Goal: Task Accomplishment & Management: Use online tool/utility

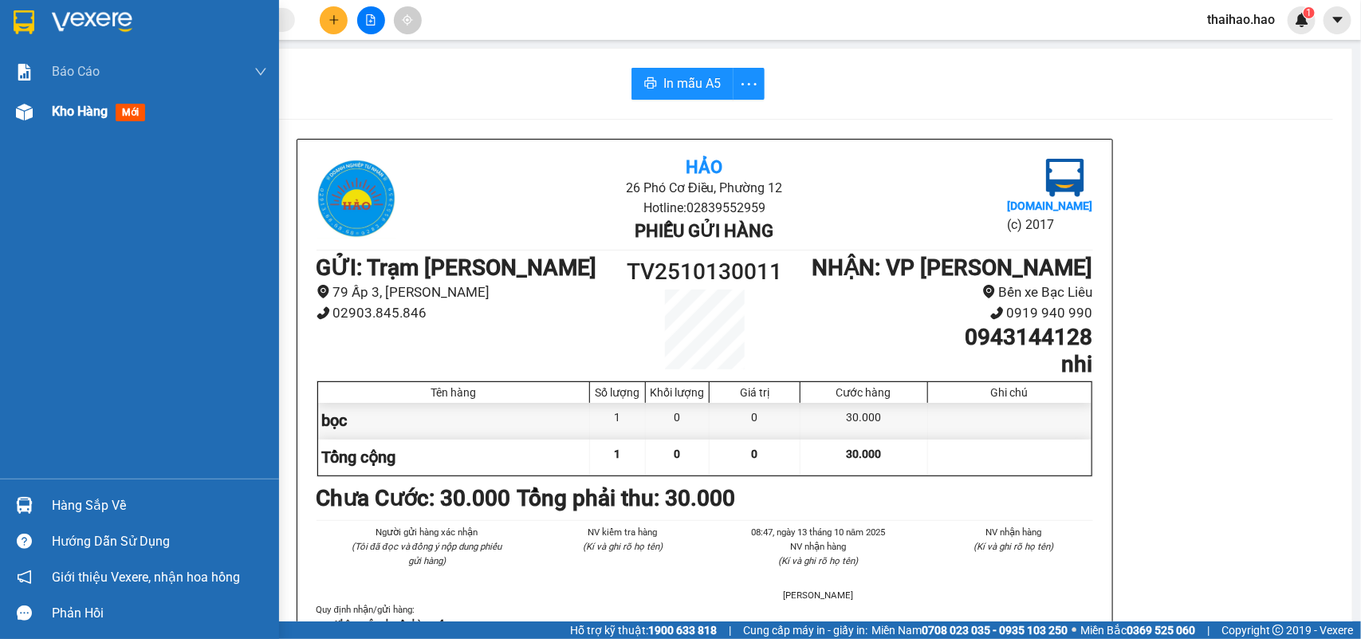
click at [128, 112] on span "mới" at bounding box center [131, 113] width 30 height 18
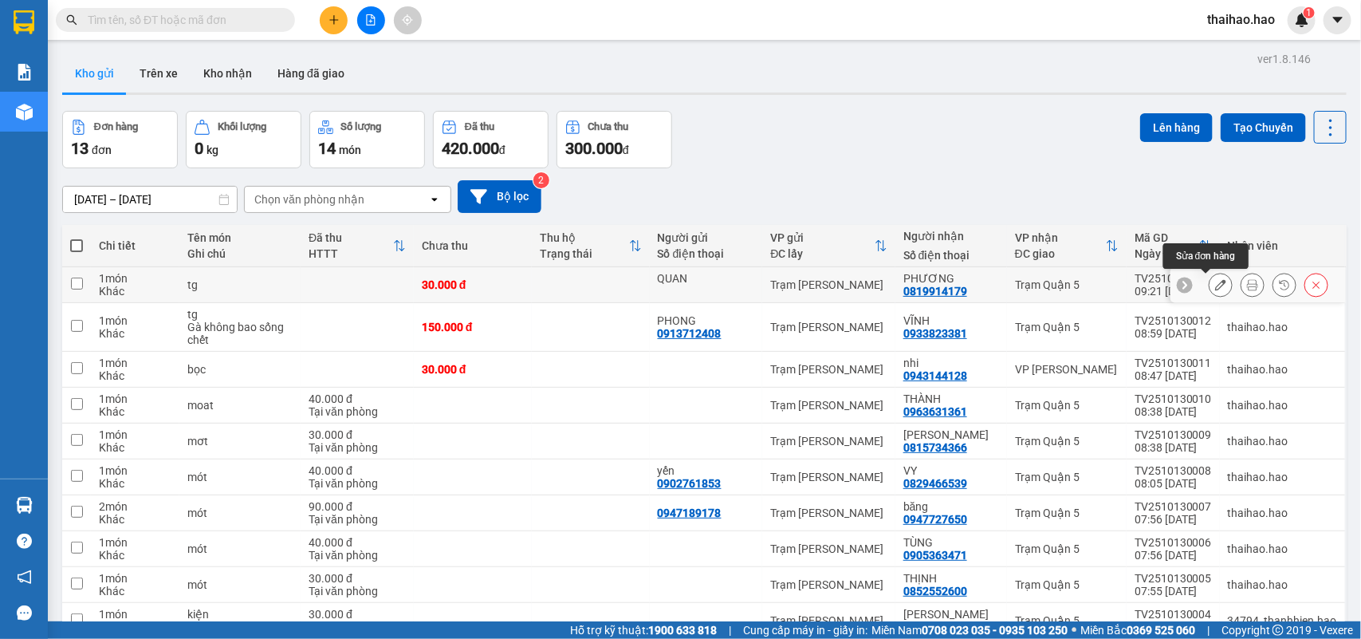
click at [1216, 289] on icon at bounding box center [1221, 284] width 11 height 11
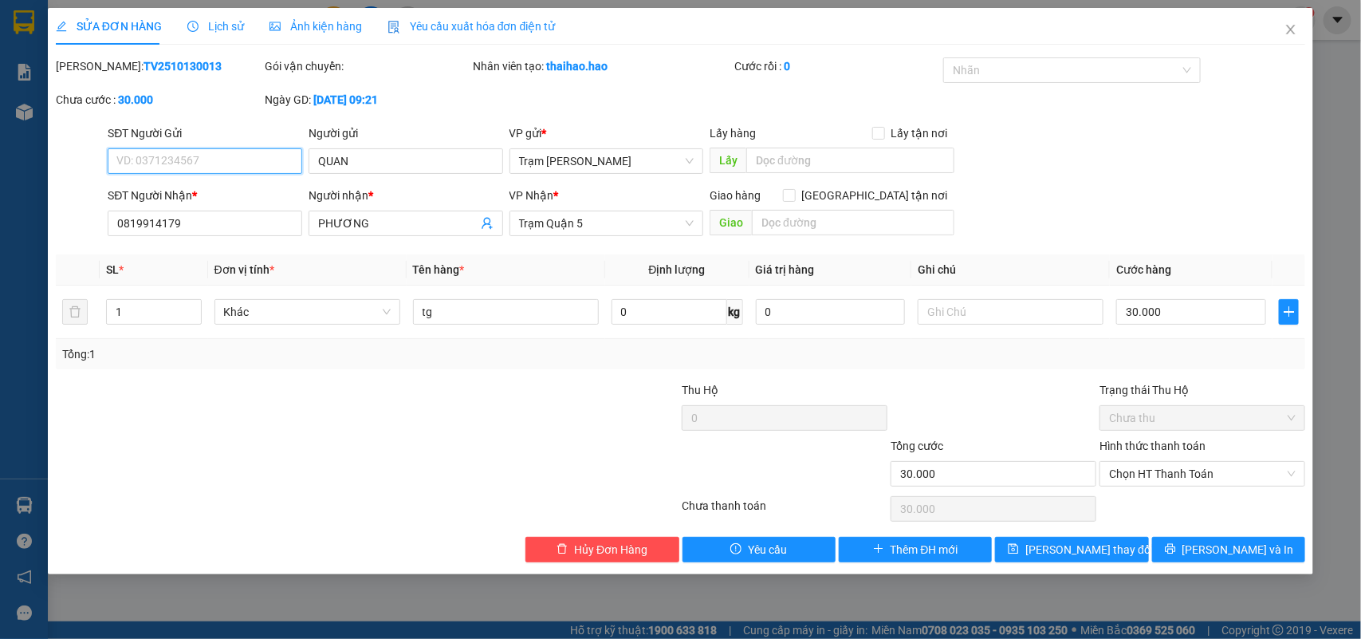
type input "QUAN"
type input "0819914179"
type input "PHƯƠNG"
type input "30.000"
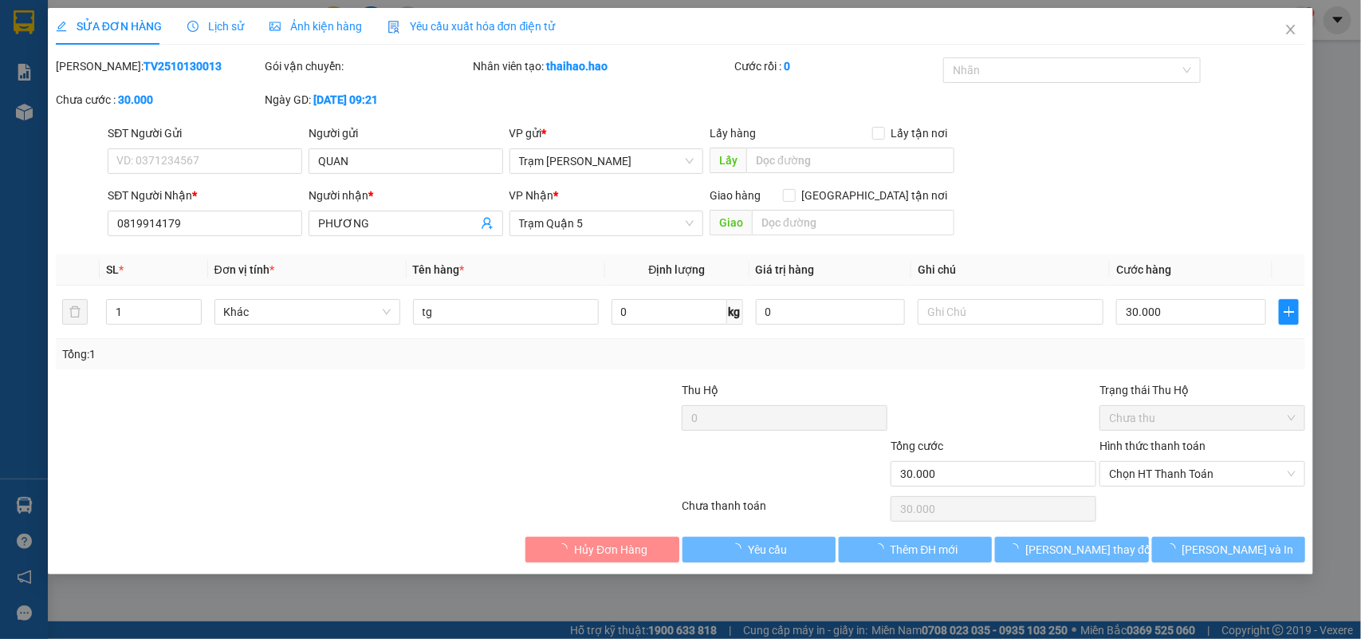
click at [227, 28] on span "Lịch sử" at bounding box center [215, 26] width 57 height 13
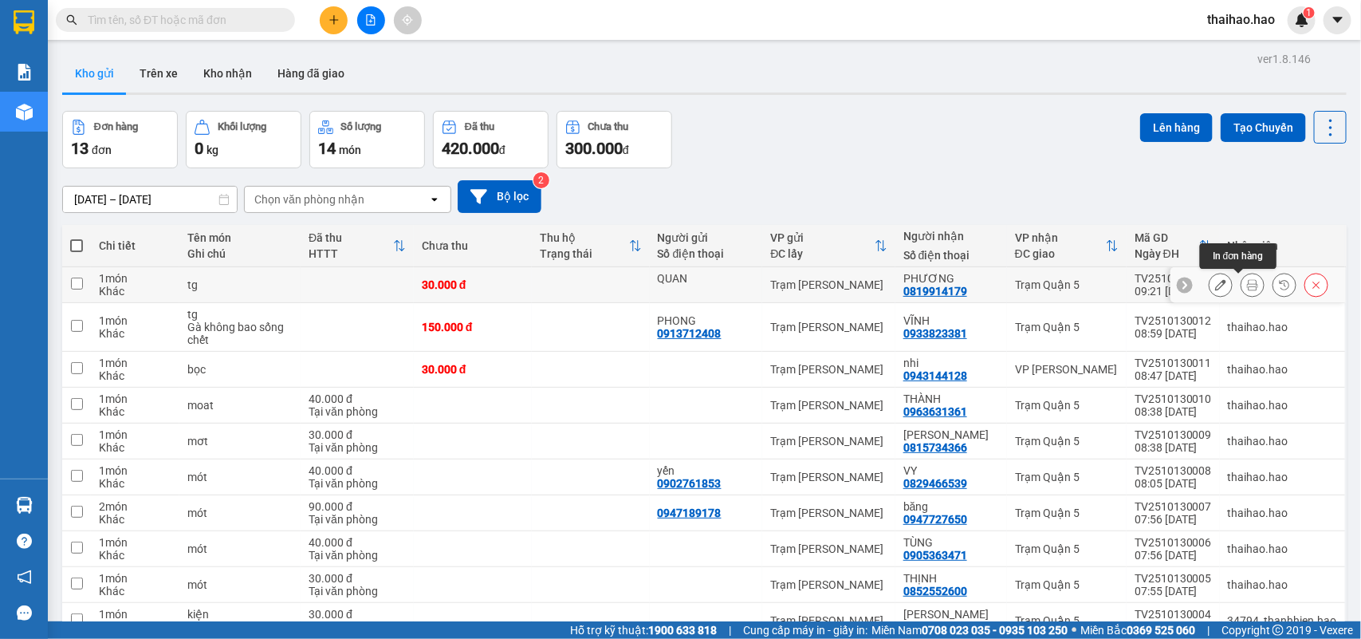
click at [1247, 290] on icon at bounding box center [1252, 284] width 11 height 11
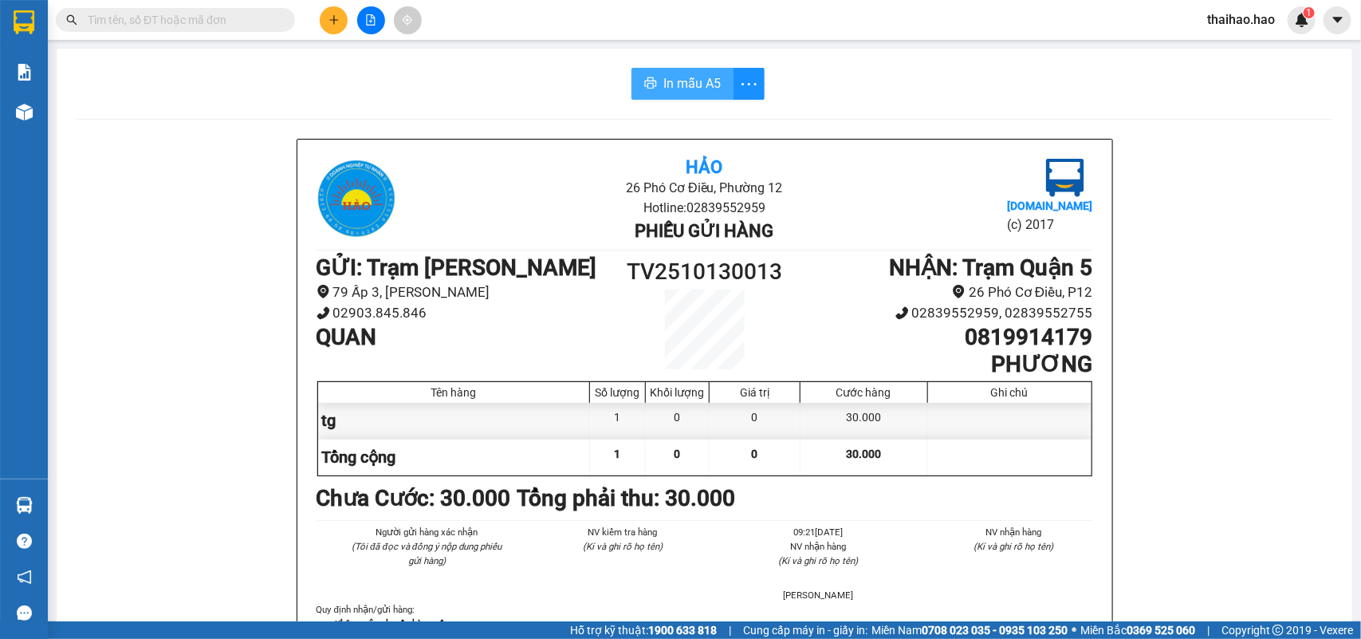
click at [687, 88] on span "In mẫu A5" at bounding box center [692, 83] width 57 height 20
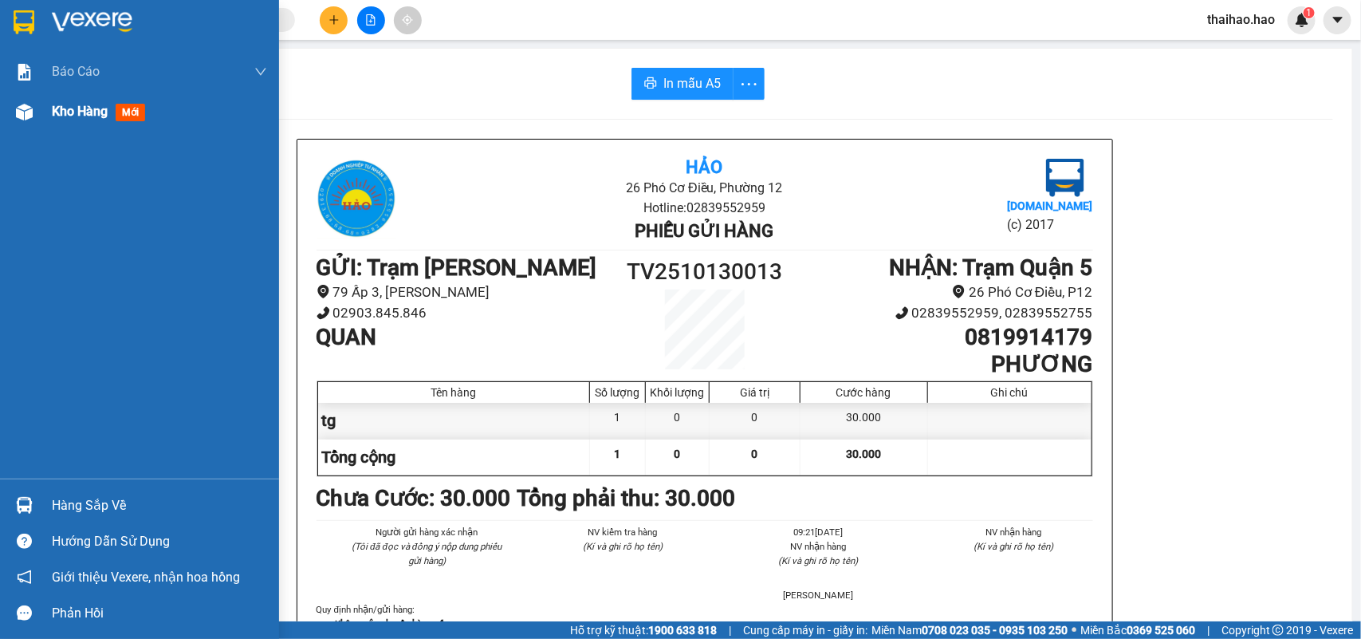
click at [125, 112] on span "mới" at bounding box center [131, 113] width 30 height 18
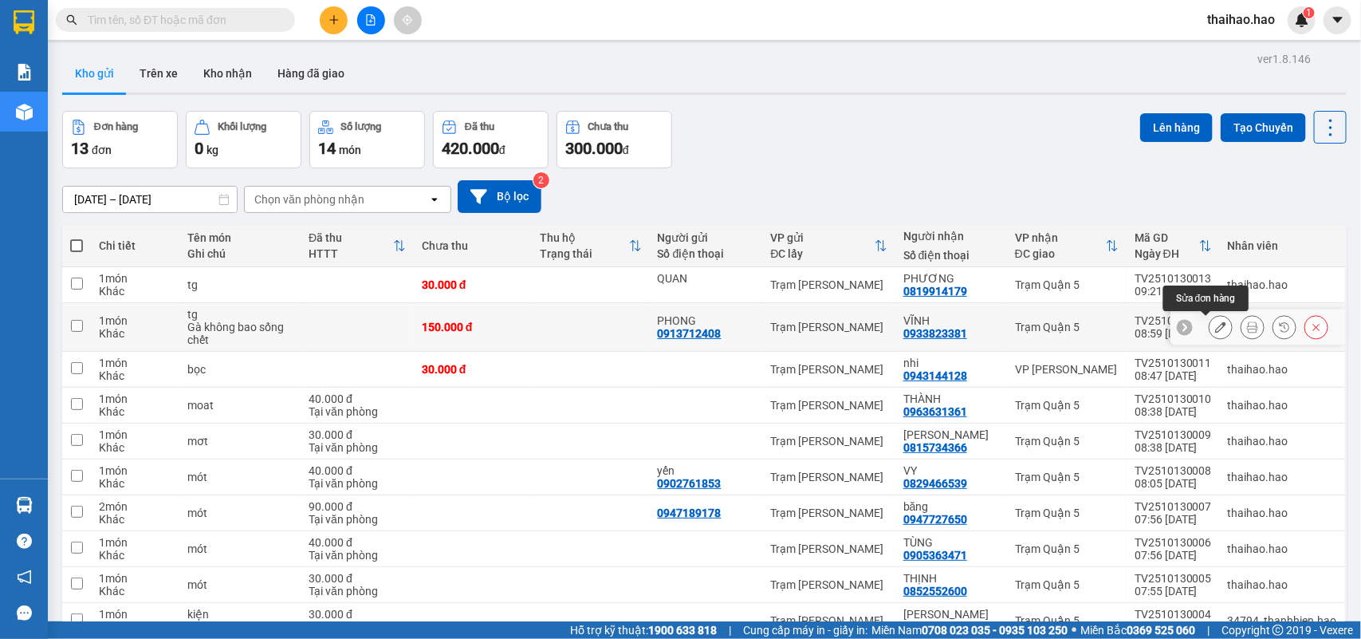
click at [1216, 328] on icon at bounding box center [1221, 326] width 11 height 11
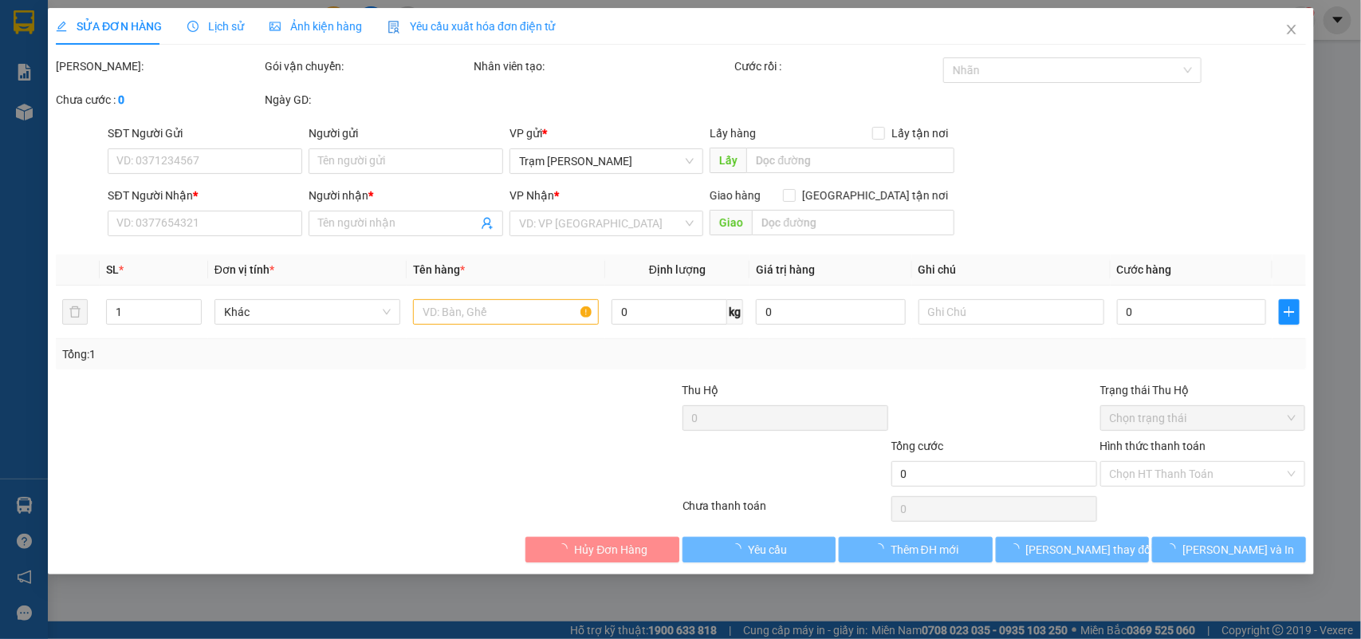
type input "0913712408"
type input "PHONG"
type input "0933823381"
type input "VĨNH"
type input "150.000"
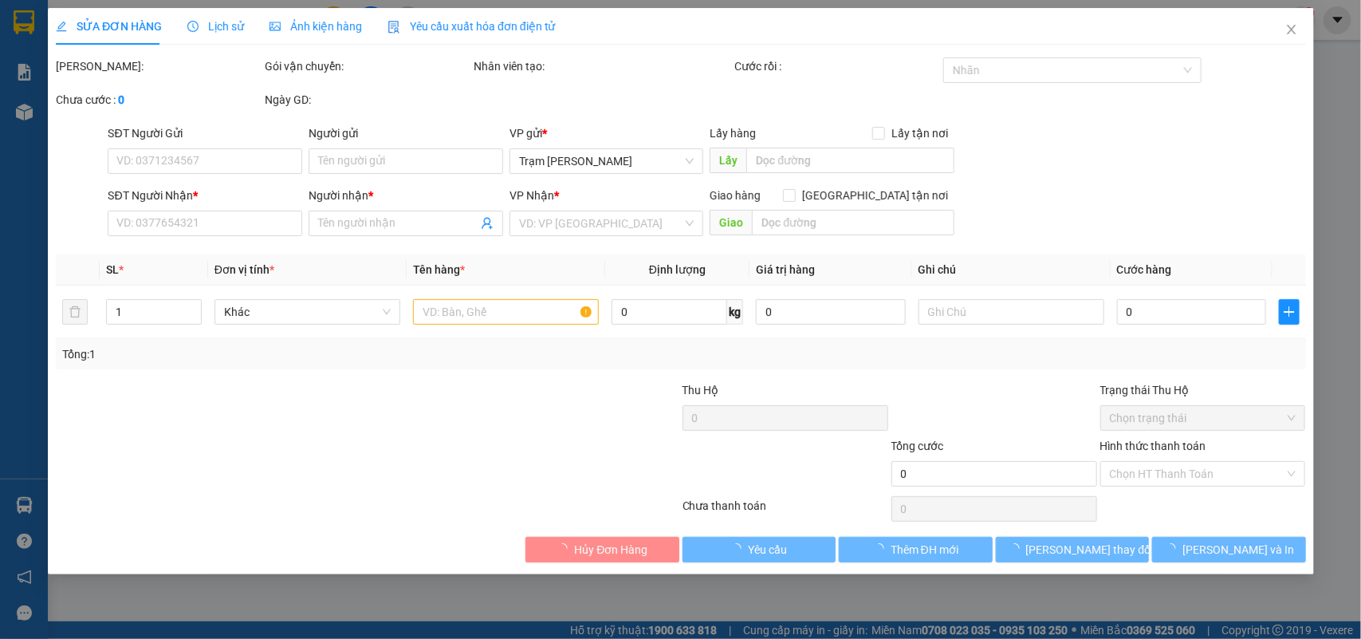
type input "150.000"
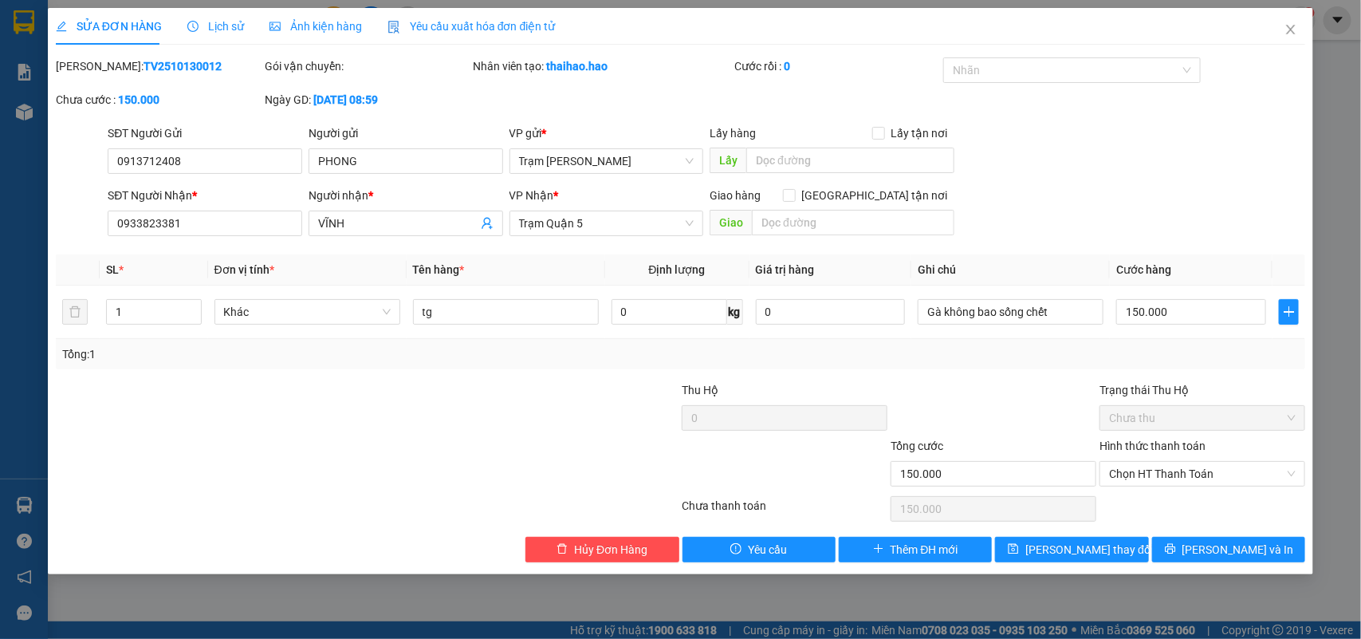
click at [235, 28] on span "Lịch sử" at bounding box center [215, 26] width 57 height 13
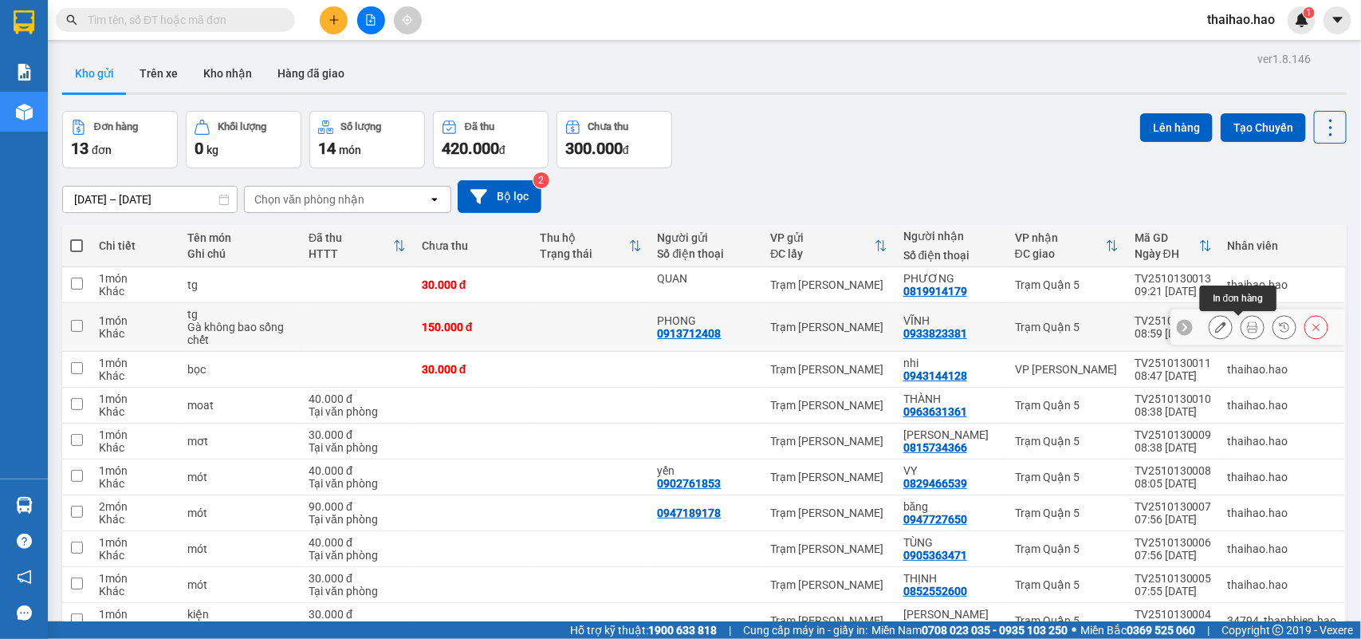
click at [1247, 325] on icon at bounding box center [1252, 326] width 11 height 11
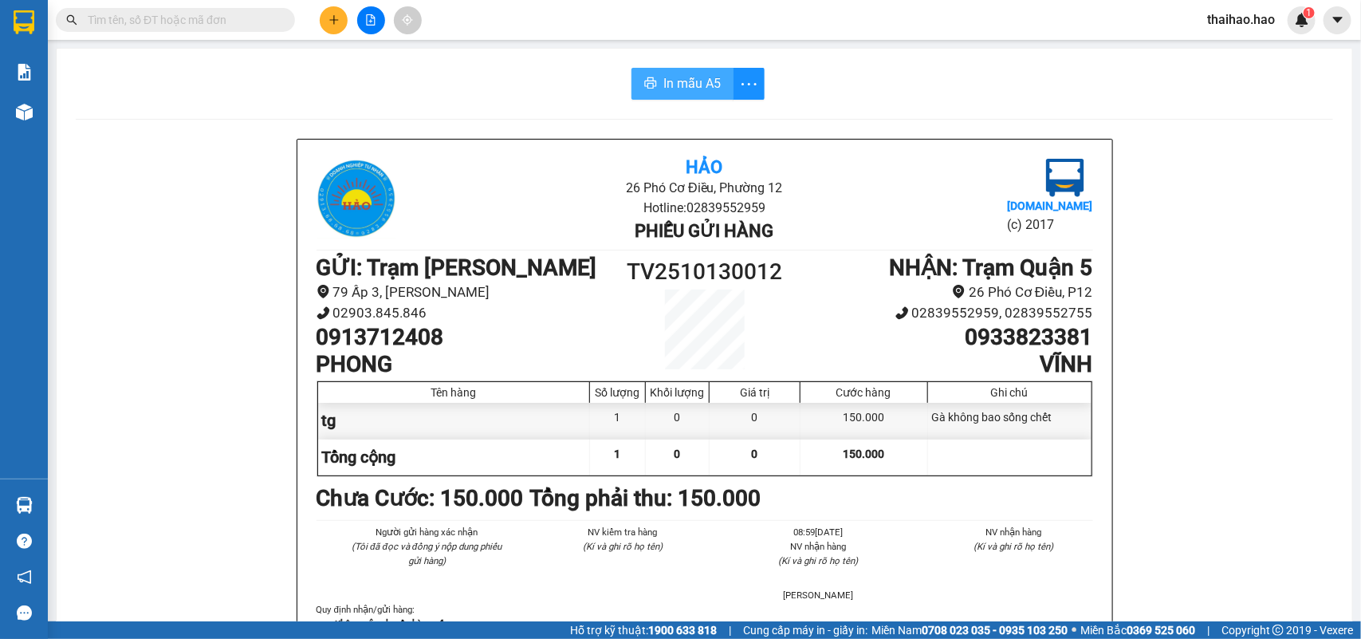
click at [696, 81] on span "In mẫu A5" at bounding box center [692, 83] width 57 height 20
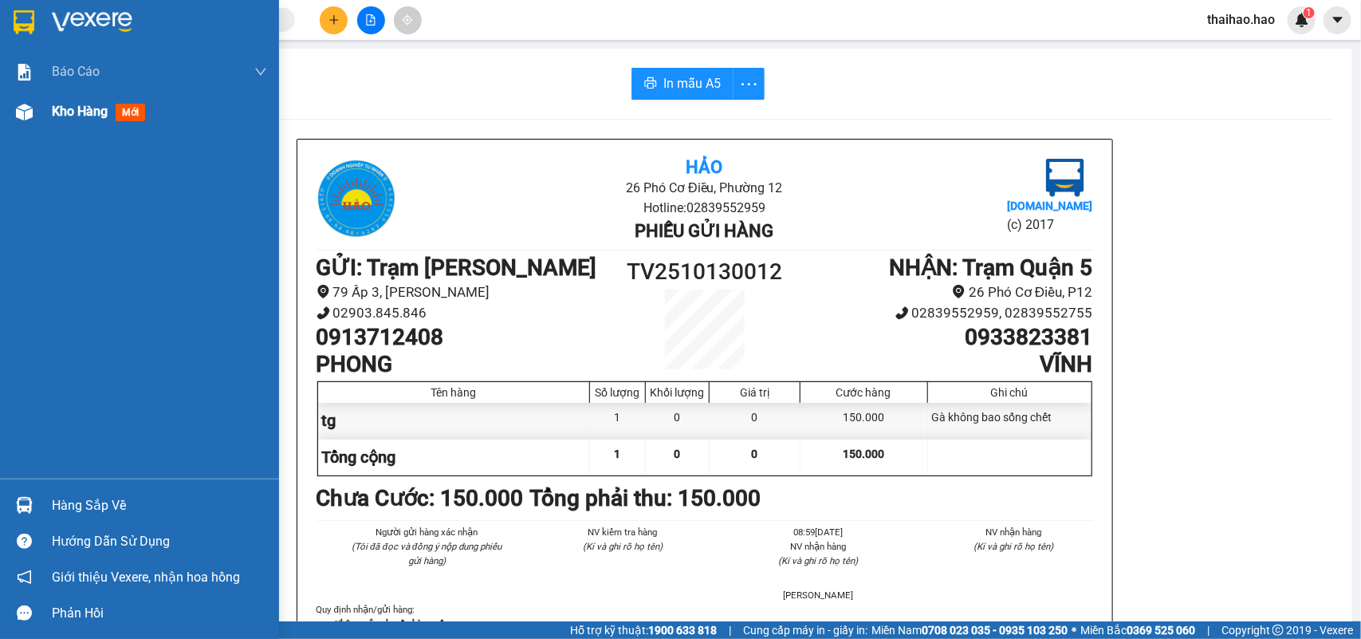
click at [137, 117] on span "mới" at bounding box center [131, 113] width 30 height 18
